Goal: Transaction & Acquisition: Obtain resource

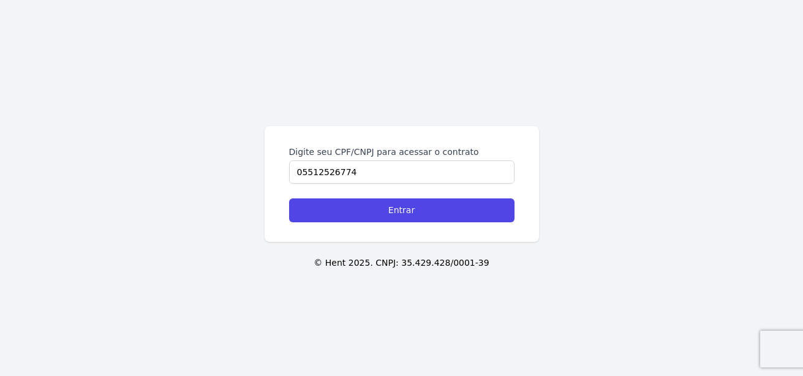
type input "05512526774"
click at [289, 198] on input "Entrar" at bounding box center [401, 210] width 225 height 24
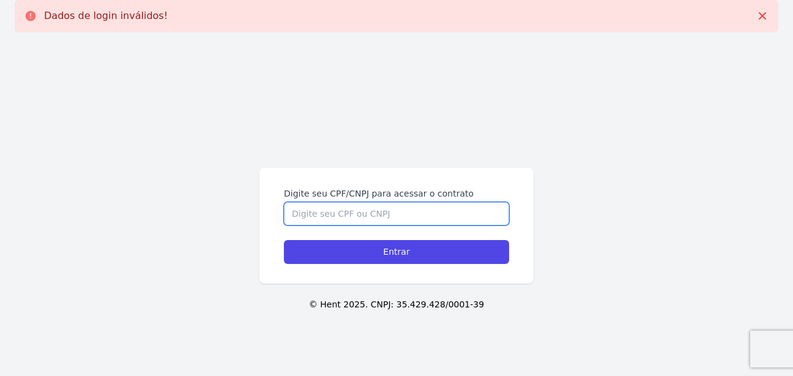
click at [409, 213] on input "Digite seu CPF/CNPJ para acessar o contrato" at bounding box center [396, 213] width 225 height 23
type input "05512526774"
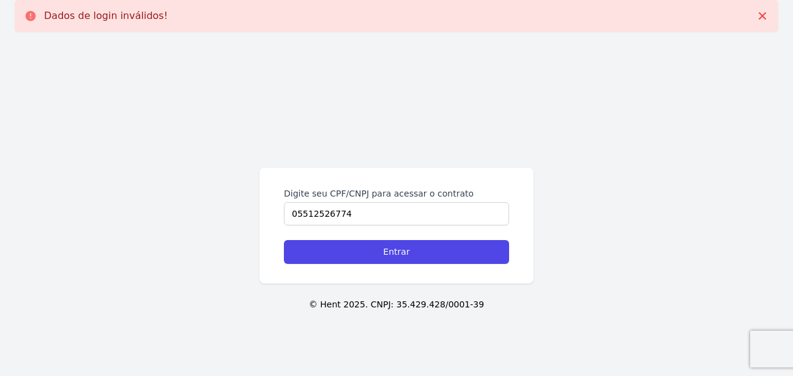
click at [400, 266] on div "Digite seu CPF/CNPJ para acessar o contrato 05512526774 Entrar" at bounding box center [397, 226] width 274 height 116
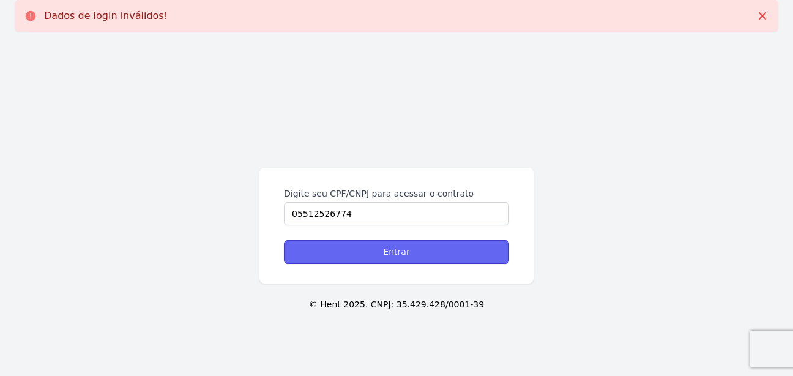
click at [396, 251] on input "Entrar" at bounding box center [396, 252] width 225 height 24
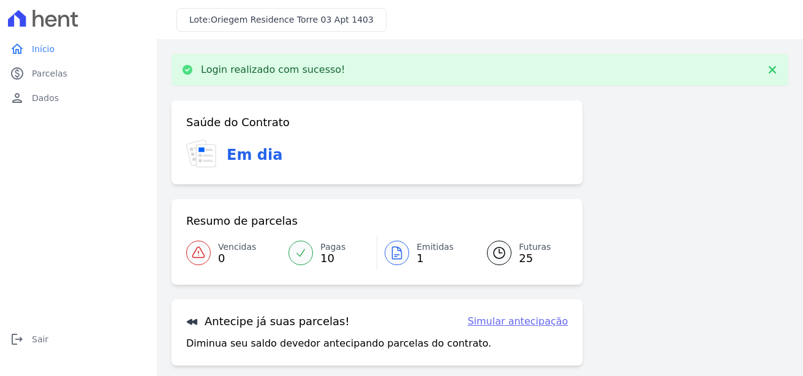
click at [539, 323] on link "Simular antecipação" at bounding box center [517, 321] width 100 height 15
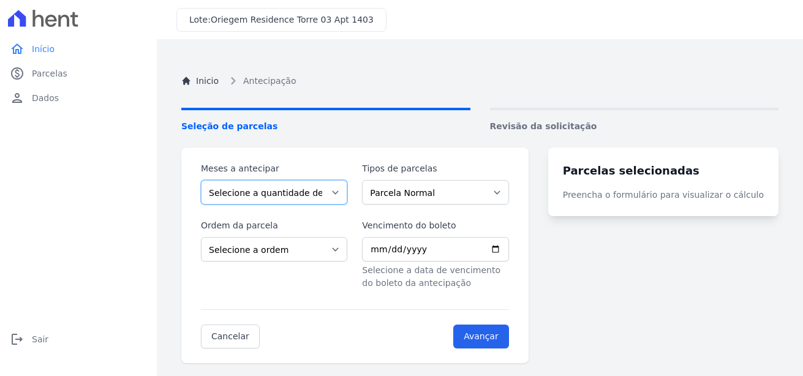
click at [289, 187] on select "Selecione a quantidade de meses a antecipar 1 2 3 4 5 6 7 8 9 10 11 12 13 14 15…" at bounding box center [274, 192] width 146 height 24
select select "2"
click at [201, 180] on select "Selecione a quantidade de meses a antecipar 1 2 3 4 5 6 7 8 9 10 11 12 13 14 15…" at bounding box center [274, 192] width 146 height 24
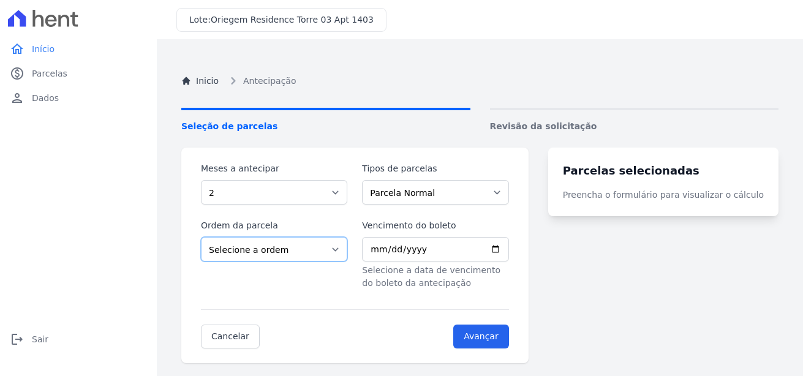
click at [295, 252] on select "Selecione a ordem Últimas parcelas Primeiras parcelas" at bounding box center [274, 249] width 146 height 24
select select "ending"
click at [201, 237] on select "Selecione a ordem Últimas parcelas Primeiras parcelas" at bounding box center [274, 249] width 146 height 24
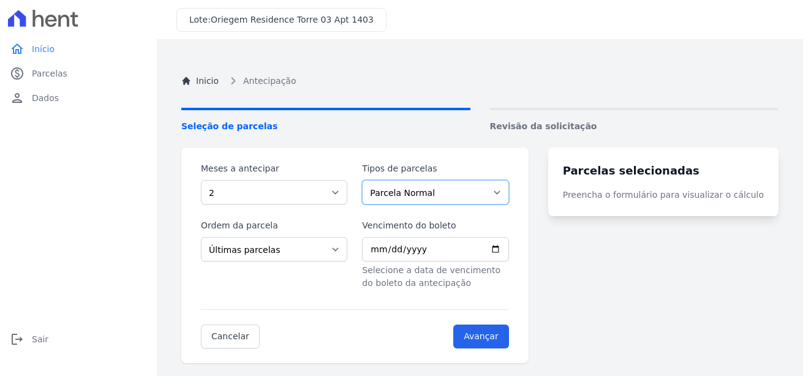
click at [501, 193] on select "Parcela Normal" at bounding box center [435, 192] width 146 height 24
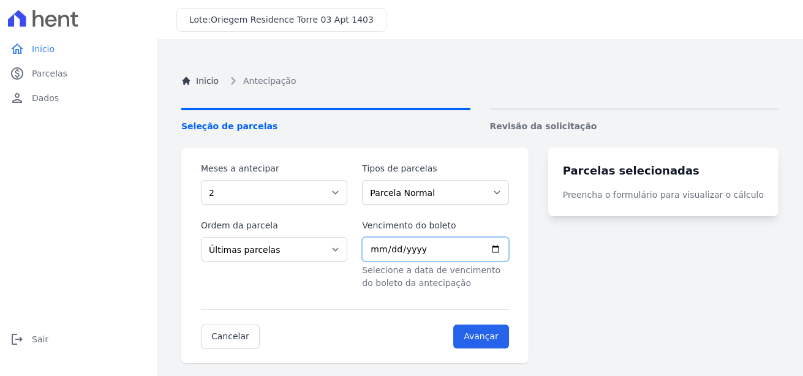
click at [508, 248] on input "Vencimento do boleto" at bounding box center [435, 249] width 146 height 24
type input "[DATE]"
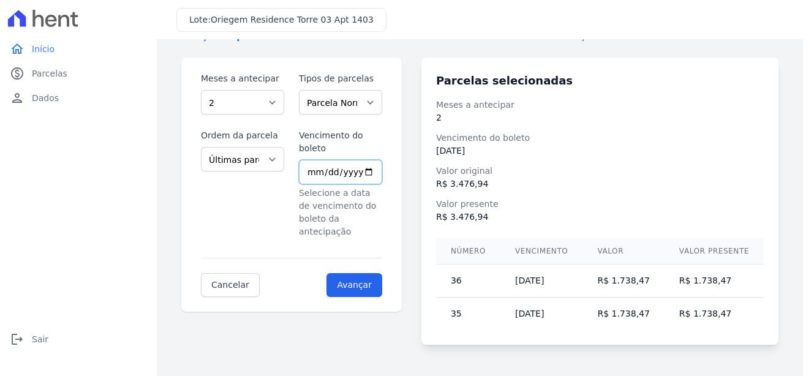
scroll to position [93, 0]
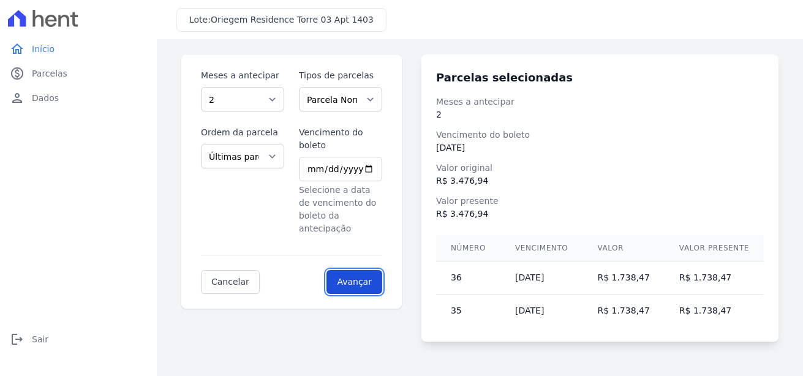
click at [377, 270] on input "Avançar" at bounding box center [354, 282] width 56 height 24
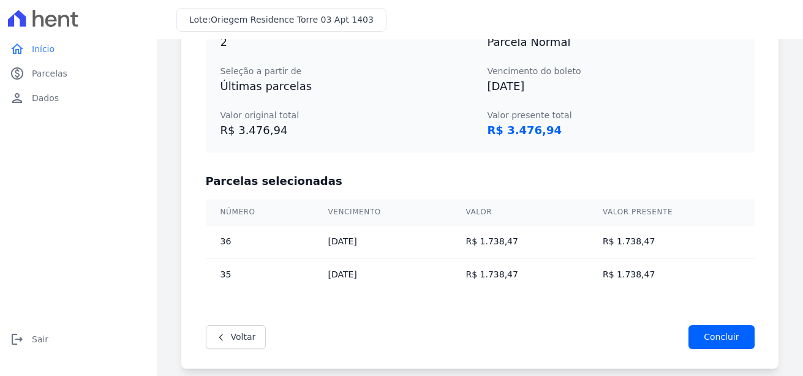
scroll to position [277, 0]
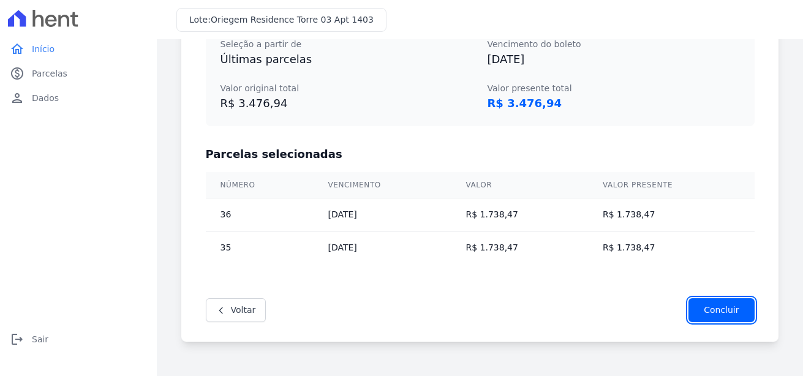
click at [711, 310] on input "Concluir" at bounding box center [721, 310] width 66 height 24
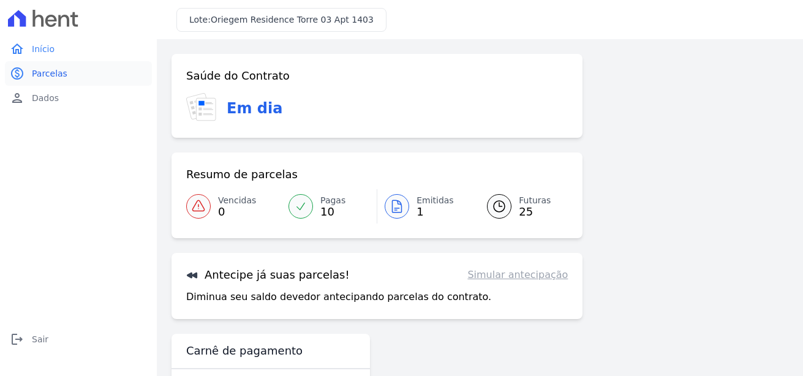
click at [39, 74] on span "Parcelas" at bounding box center [50, 73] width 36 height 12
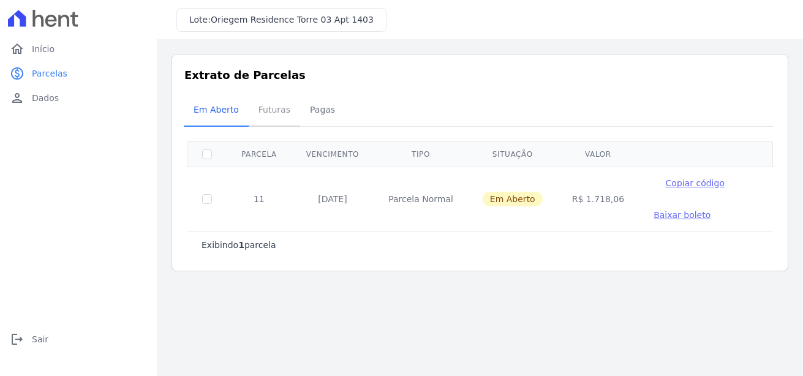
click at [263, 114] on span "Futuras" at bounding box center [274, 109] width 47 height 24
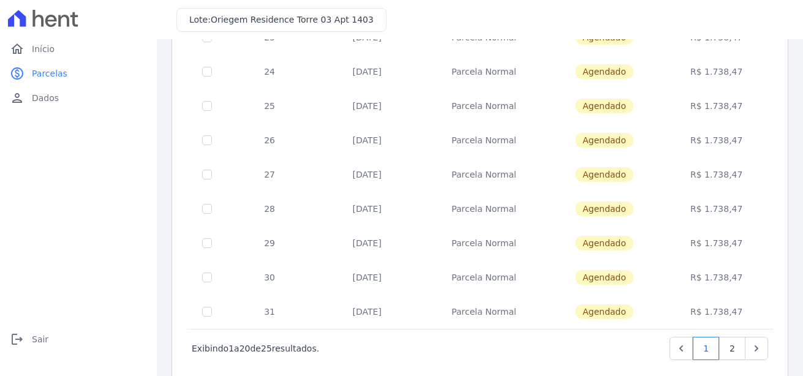
scroll to position [548, 0]
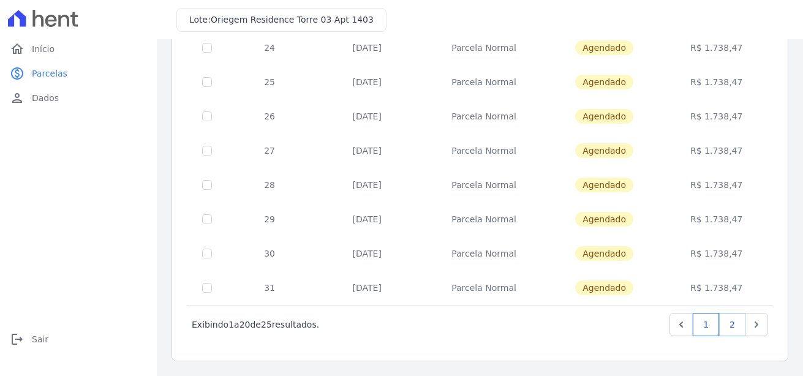
click at [729, 321] on link "2" at bounding box center [732, 324] width 26 height 23
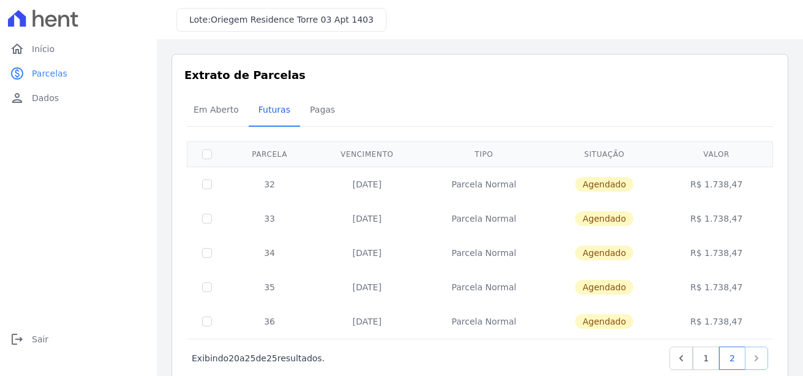
click at [750, 359] on icon "Next" at bounding box center [756, 358] width 12 height 12
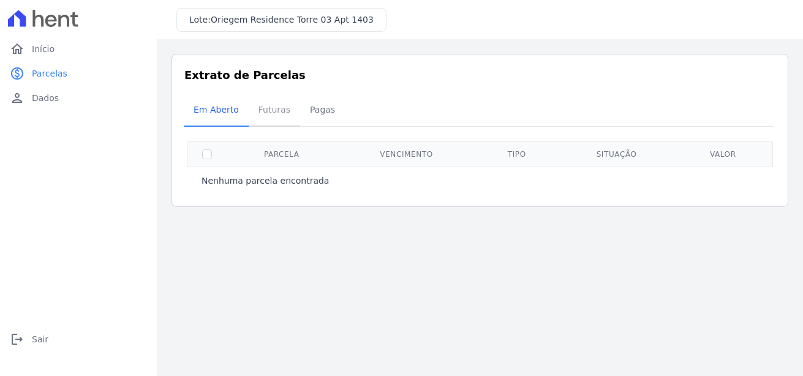
click at [272, 111] on span "Futuras" at bounding box center [274, 109] width 47 height 24
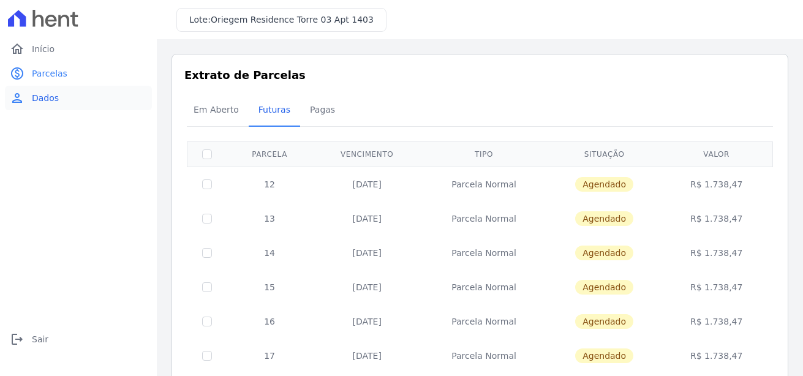
click at [36, 99] on span "Dados" at bounding box center [45, 98] width 27 height 12
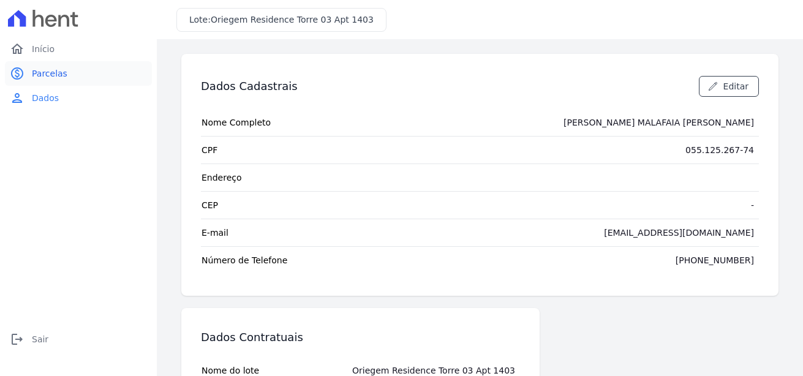
click at [58, 70] on span "Parcelas" at bounding box center [50, 73] width 36 height 12
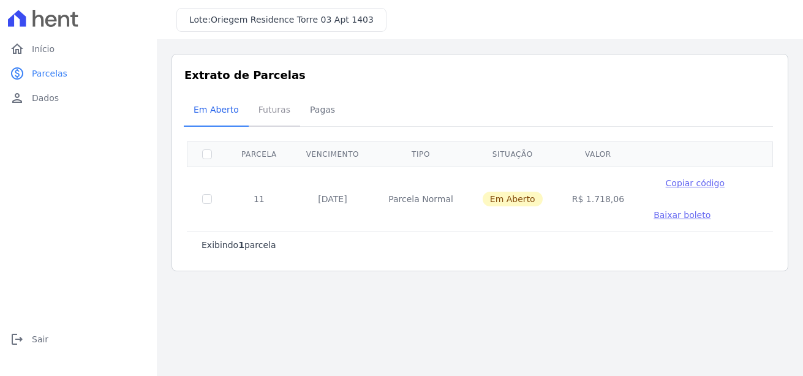
click at [271, 103] on span "Futuras" at bounding box center [274, 109] width 47 height 24
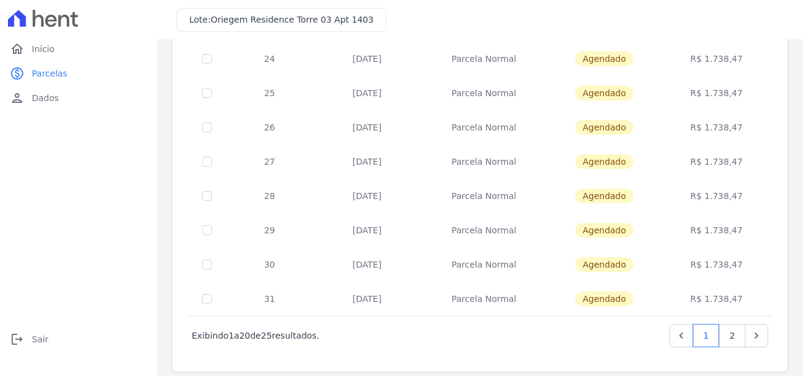
scroll to position [548, 0]
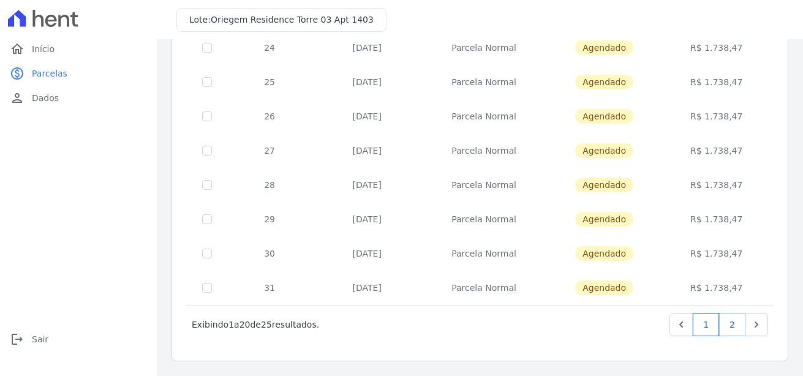
click at [724, 319] on link "2" at bounding box center [732, 324] width 26 height 23
